Goal: Information Seeking & Learning: Learn about a topic

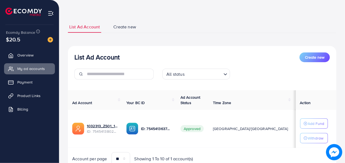
scroll to position [42, 0]
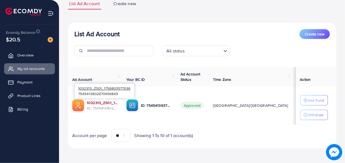
click at [107, 101] on link "1032313_ZS01_1756803577036" at bounding box center [102, 102] width 31 height 5
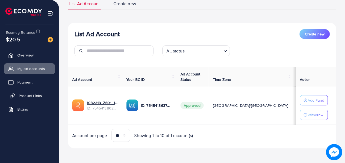
click at [31, 97] on span "Product Links" at bounding box center [30, 95] width 23 height 5
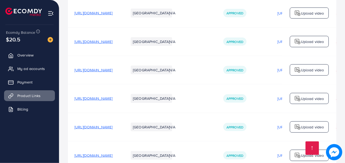
scroll to position [379, 0]
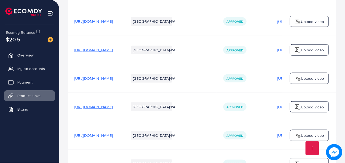
click at [113, 24] on span "[URL][DOMAIN_NAME]" at bounding box center [93, 21] width 38 height 5
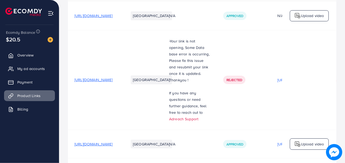
scroll to position [0, 0]
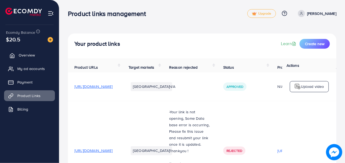
click at [36, 57] on link "Overview" at bounding box center [29, 55] width 51 height 11
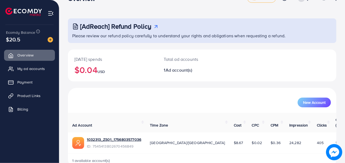
scroll to position [23, 0]
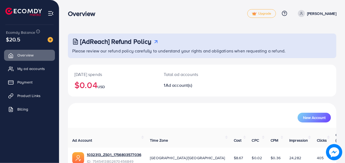
scroll to position [23, 0]
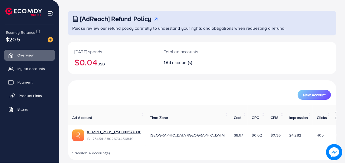
click at [38, 95] on span "Product Links" at bounding box center [30, 95] width 23 height 5
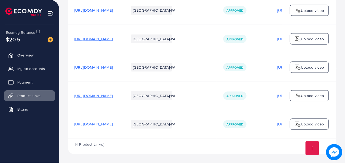
scroll to position [477, 0]
click at [113, 96] on span "[URL][DOMAIN_NAME]" at bounding box center [93, 95] width 38 height 5
click at [102, 67] on span "[URL][DOMAIN_NAME]" at bounding box center [93, 67] width 38 height 5
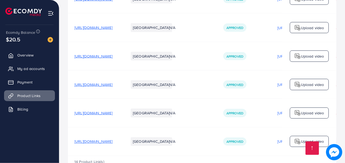
scroll to position [450, 0]
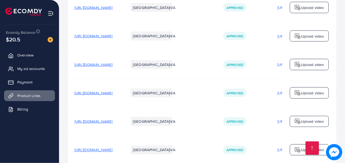
click at [113, 64] on span "[URL][DOMAIN_NAME]" at bounding box center [93, 64] width 38 height 5
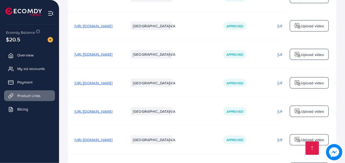
scroll to position [423, 0]
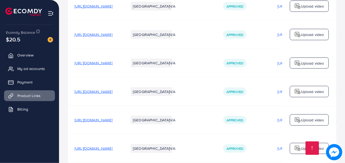
click at [104, 64] on span "[URL][DOMAIN_NAME]" at bounding box center [93, 62] width 38 height 5
click at [113, 36] on span "[URL][DOMAIN_NAME]" at bounding box center [93, 34] width 38 height 5
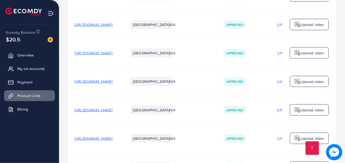
scroll to position [396, 0]
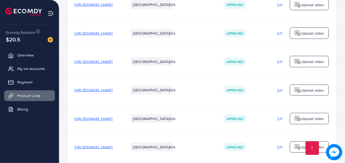
click at [113, 35] on span "[URL][DOMAIN_NAME]" at bounding box center [93, 33] width 38 height 5
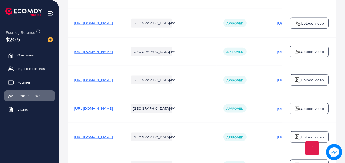
scroll to position [369, 0]
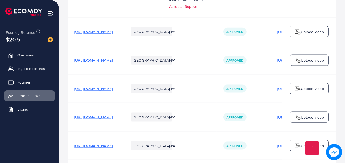
click at [113, 32] on span "[URL][DOMAIN_NAME]" at bounding box center [93, 31] width 38 height 5
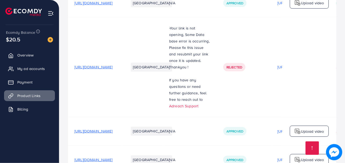
scroll to position [261, 0]
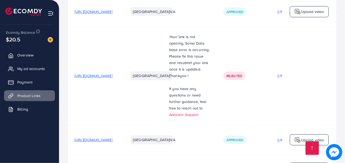
click at [113, 76] on span "[URL][DOMAIN_NAME]" at bounding box center [93, 75] width 38 height 5
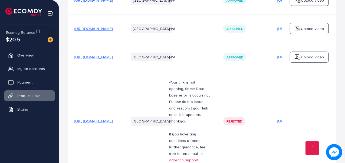
scroll to position [206, 0]
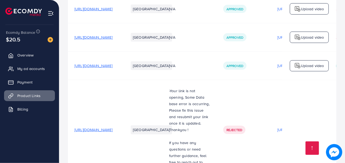
click at [113, 66] on span "[URL][DOMAIN_NAME]" at bounding box center [93, 65] width 38 height 5
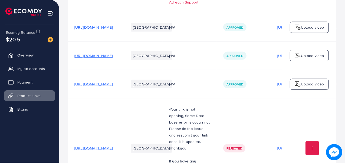
scroll to position [179, 0]
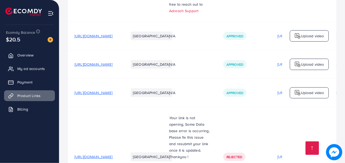
click at [113, 66] on span "[URL][DOMAIN_NAME]" at bounding box center [93, 64] width 38 height 5
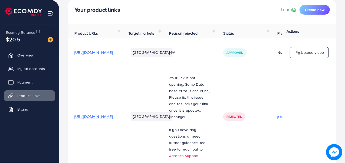
scroll to position [0, 0]
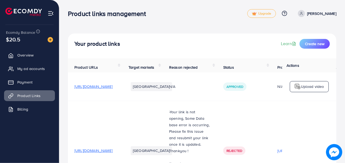
click at [113, 89] on span "[URL][DOMAIN_NAME]" at bounding box center [93, 86] width 38 height 5
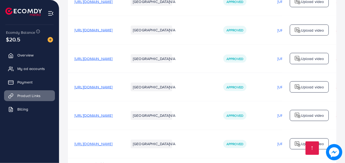
scroll to position [477, 0]
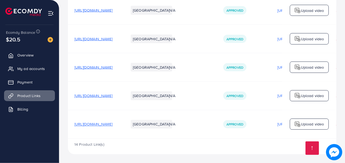
click at [113, 125] on span "[URL][DOMAIN_NAME]" at bounding box center [93, 124] width 38 height 5
